Goal: Information Seeking & Learning: Learn about a topic

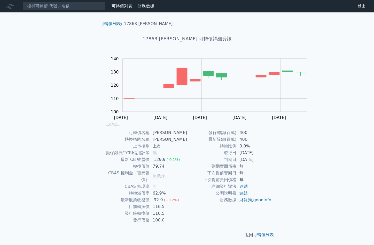
click at [132, 9] on link "可轉債列表" at bounding box center [122, 6] width 21 height 5
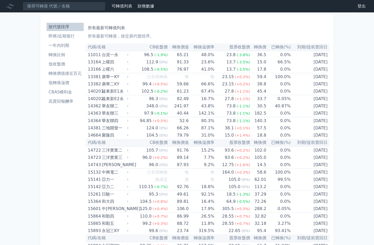
click at [46, 86] on li "低轉換溢價" at bounding box center [64, 83] width 37 height 6
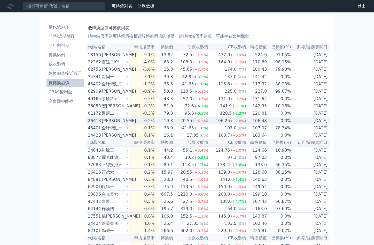
click at [141, 125] on td "-0.2%" at bounding box center [143, 120] width 28 height 7
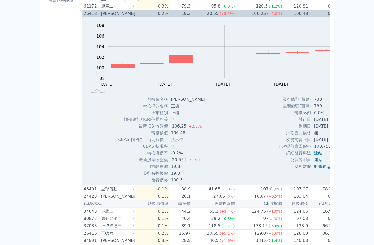
scroll to position [71, 0]
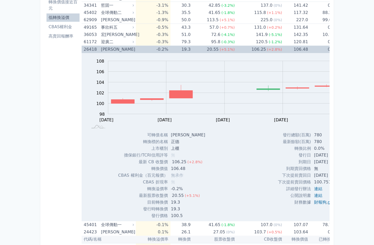
click at [142, 53] on td "-0.2%" at bounding box center [153, 49] width 35 height 7
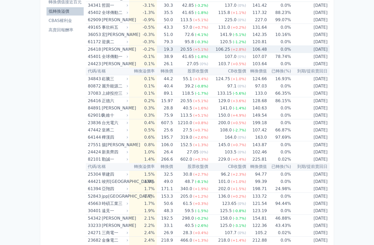
click at [142, 53] on td "-0.2%" at bounding box center [143, 49] width 28 height 7
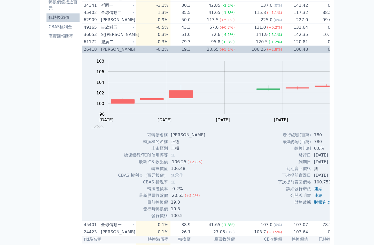
click at [170, 53] on td "19.3" at bounding box center [180, 49] width 20 height 7
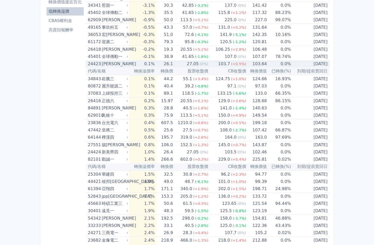
click at [157, 67] on td "26.1" at bounding box center [165, 63] width 16 height 7
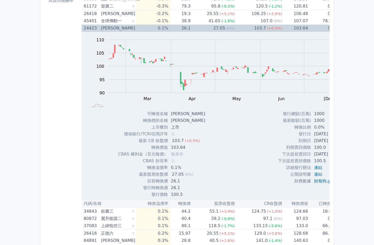
scroll to position [143, 0]
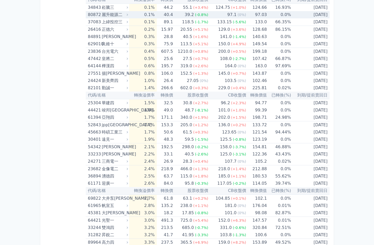
click at [184, 18] on div "39.2" at bounding box center [189, 14] width 11 height 7
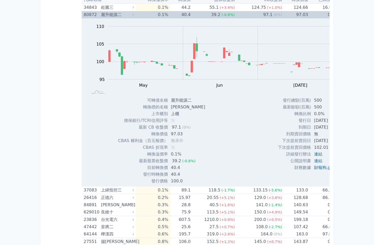
click at [210, 18] on div "39.2" at bounding box center [215, 14] width 11 height 7
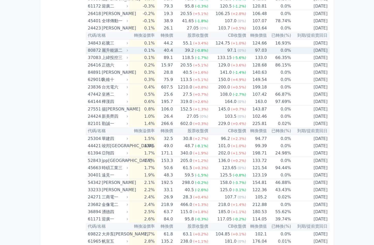
scroll to position [71, 0]
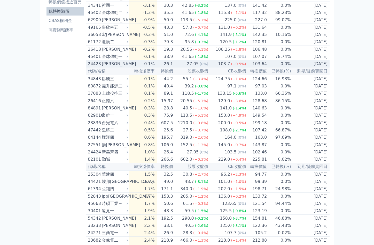
click at [173, 67] on td "27.05 (0%)" at bounding box center [190, 63] width 35 height 7
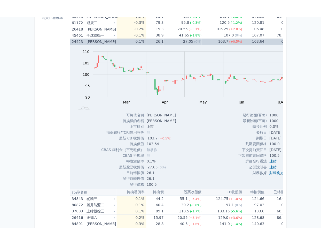
scroll to position [143, 0]
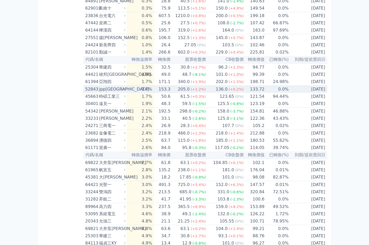
scroll to position [214, 0]
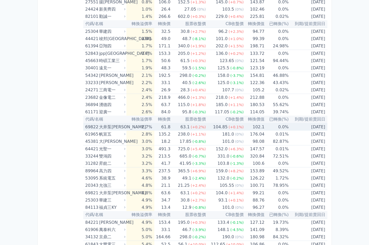
click at [158, 130] on td "61.8" at bounding box center [162, 126] width 16 height 7
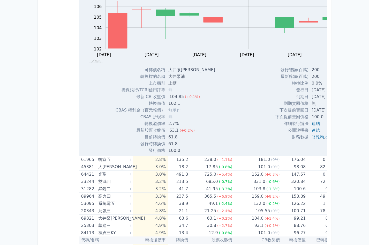
scroll to position [392, 0]
